Goal: Task Accomplishment & Management: Manage account settings

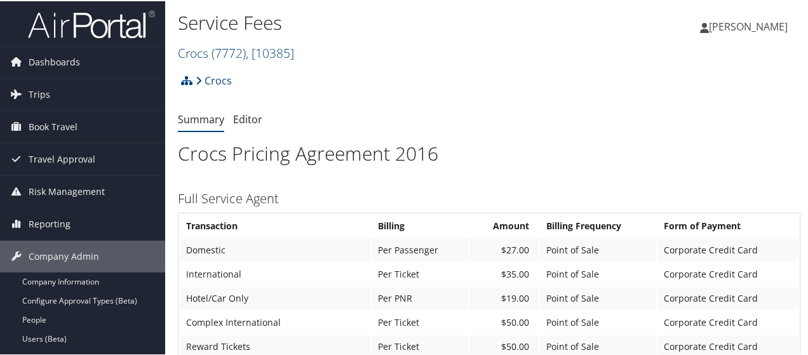
click at [294, 53] on span ", [ 10385 ]" at bounding box center [270, 51] width 48 height 17
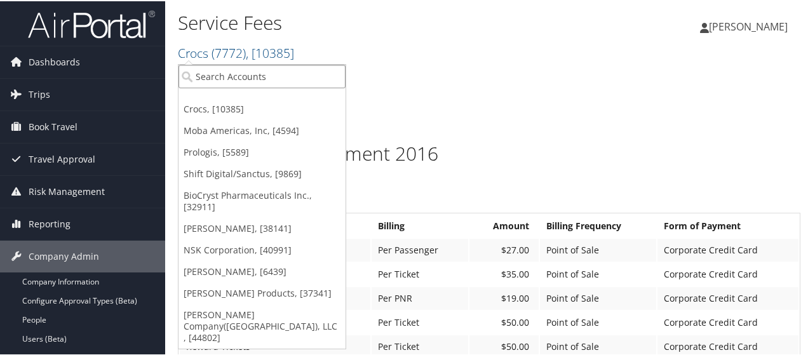
paste input "2166"
type input "2166"
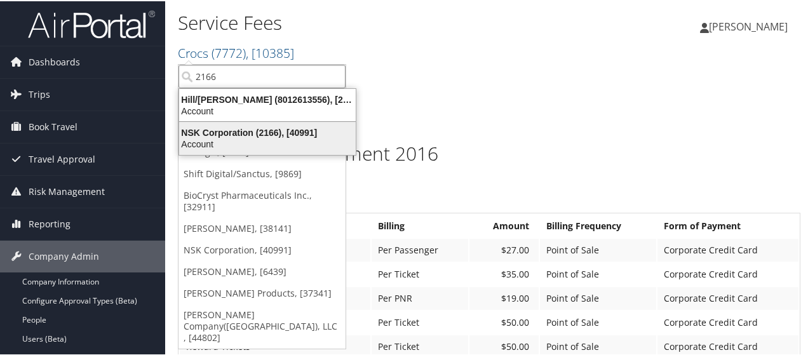
click at [252, 139] on div "Account" at bounding box center [268, 142] width 192 height 11
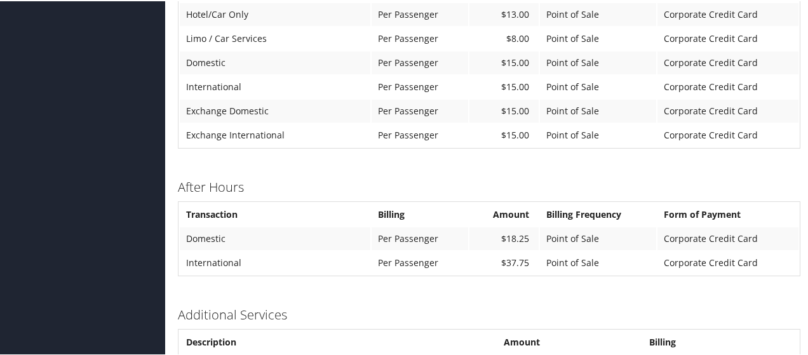
scroll to position [1017, 0]
